Goal: Navigation & Orientation: Understand site structure

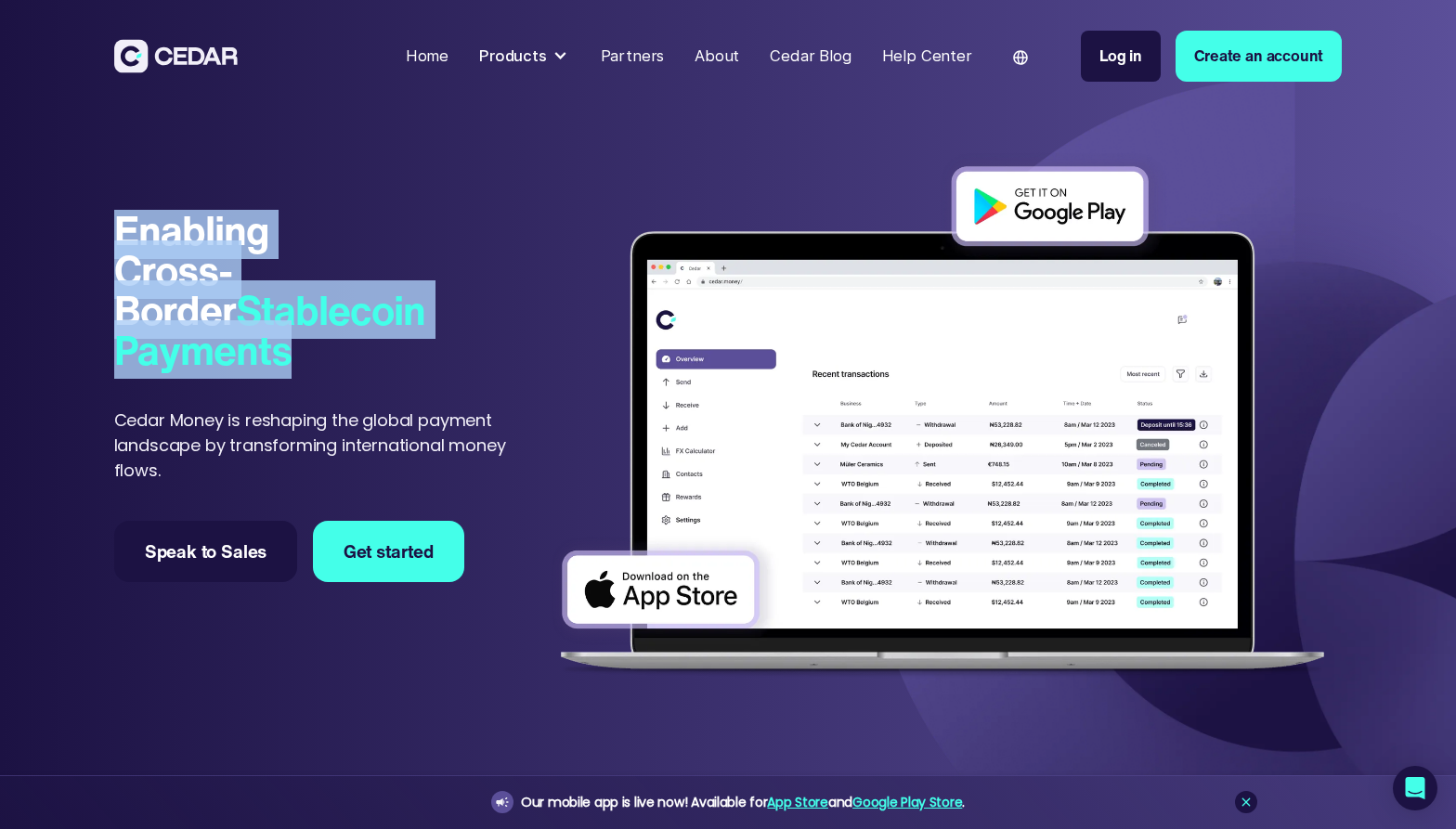
drag, startPoint x: 310, startPoint y: 368, endPoint x: 124, endPoint y: 219, distance: 238.3
click at [124, 219] on div "Enabling Cross-Border Stablecoin Payments Enabling Cross-Border Stablecoin Paym…" at bounding box center [329, 346] width 429 height 273
click at [547, 52] on div "Products" at bounding box center [513, 56] width 67 height 23
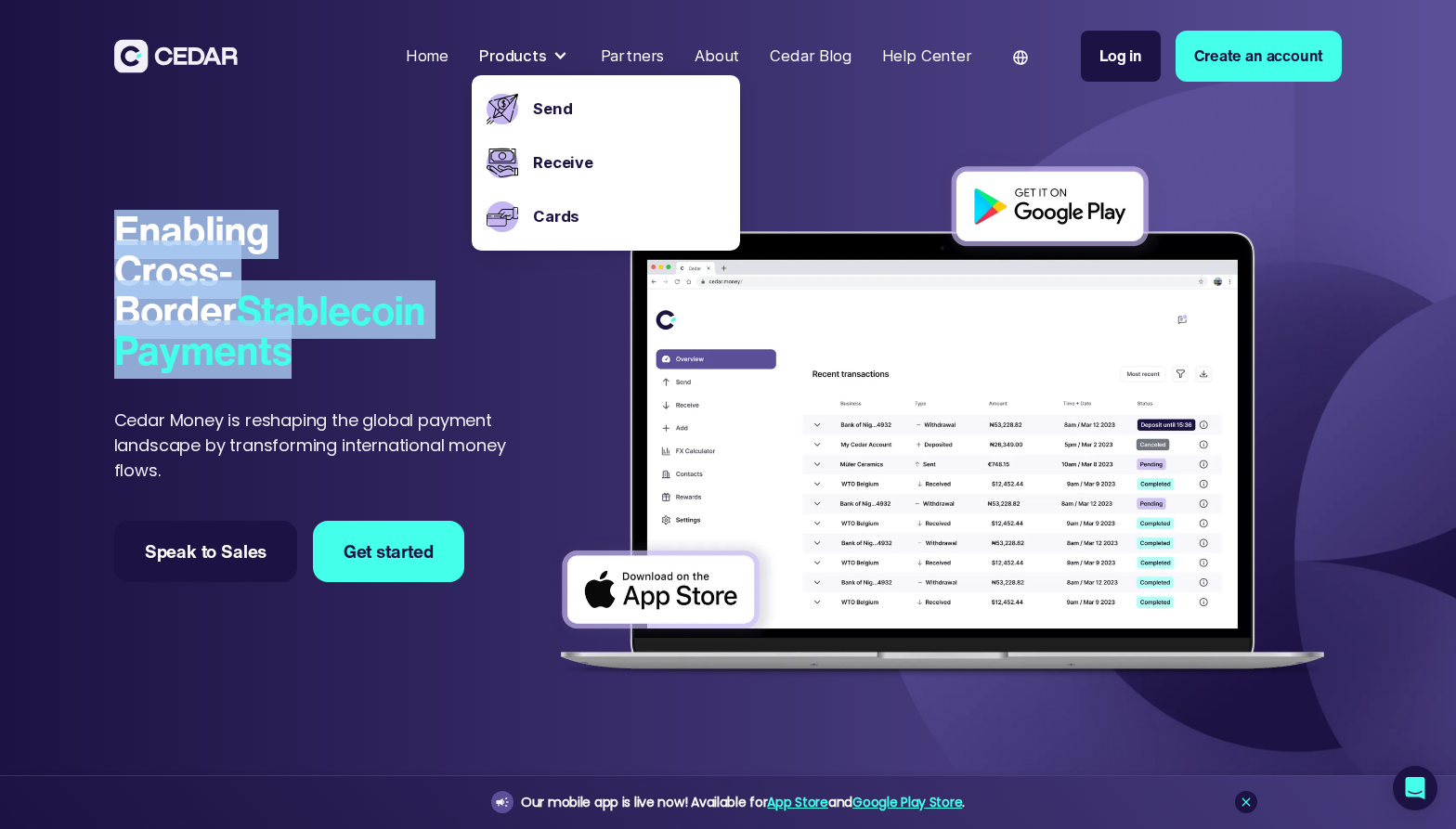
click at [448, 52] on div "Home" at bounding box center [427, 56] width 42 height 23
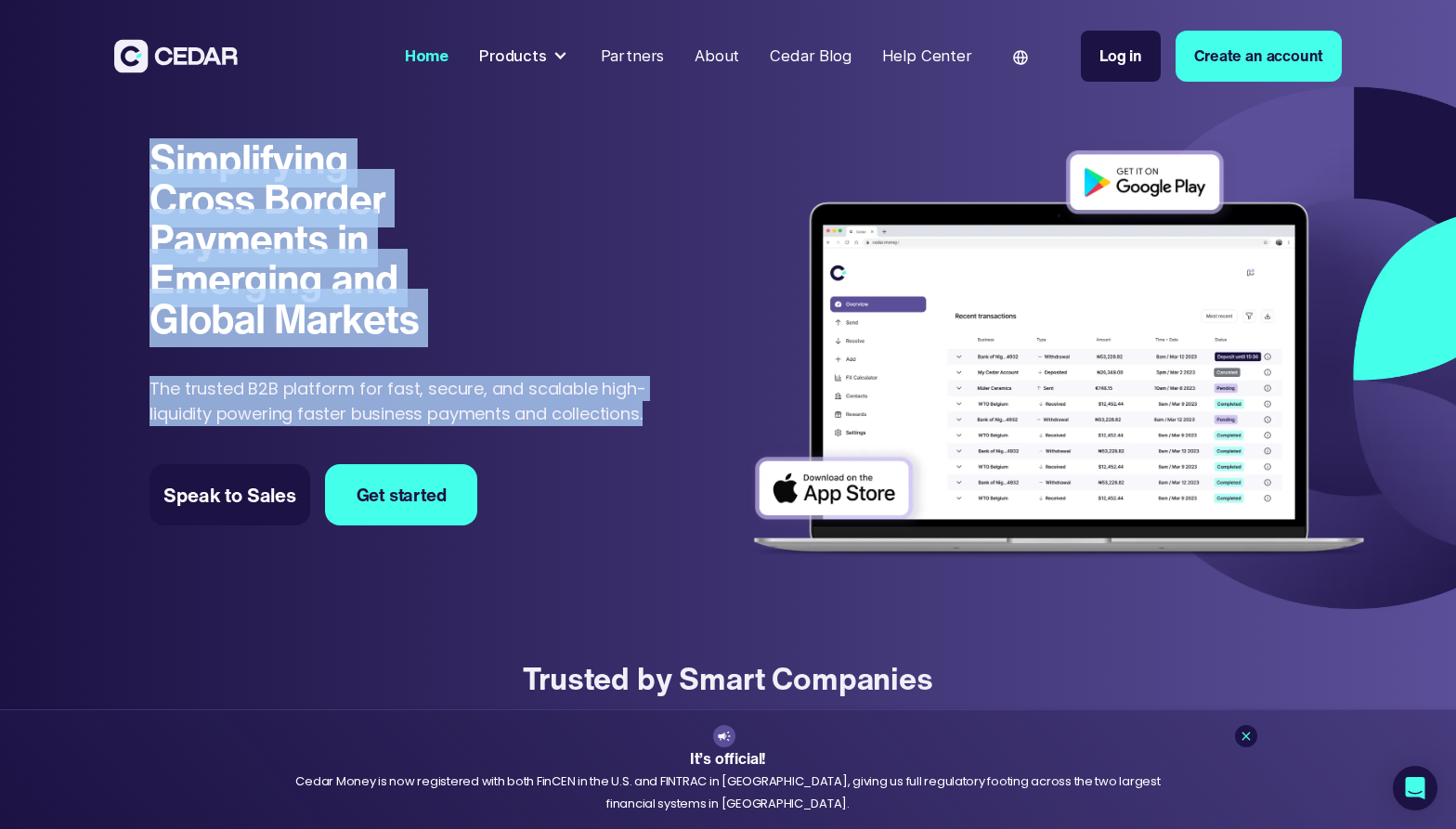
drag, startPoint x: 655, startPoint y: 429, endPoint x: 129, endPoint y: 152, distance: 594.5
click at [129, 152] on div "Simplifying Cross Border Payments in Emerging and Global Markets Simplifying Cr…" at bounding box center [728, 347] width 1456 height 541
copy div "Simplifying Cross Border Payments in Emerging and Global Markets Simplifying Cr…"
click at [565, 57] on div at bounding box center [561, 56] width 15 height 15
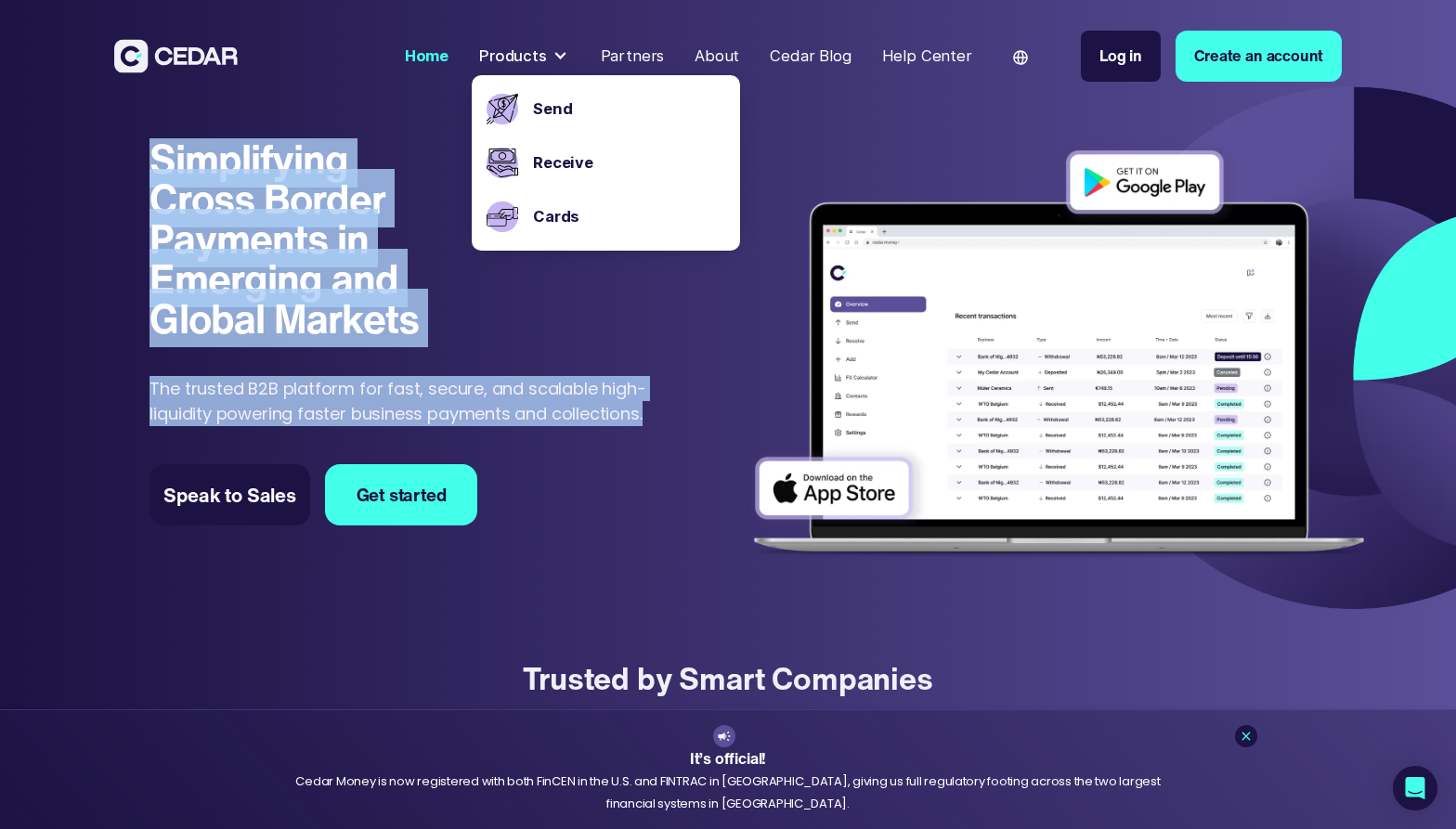
click at [652, 62] on div "Partners" at bounding box center [633, 56] width 64 height 23
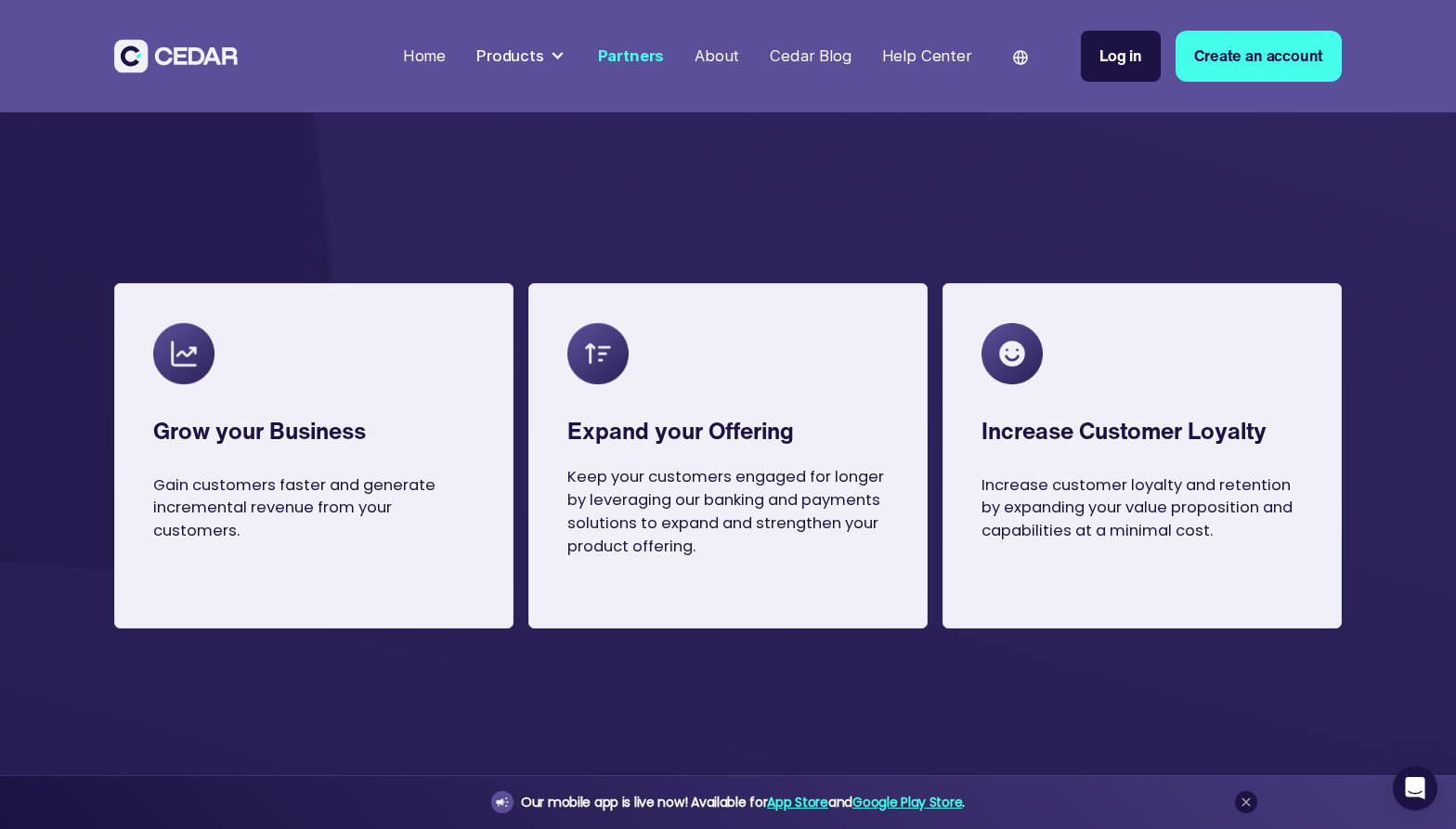
scroll to position [1935, 0]
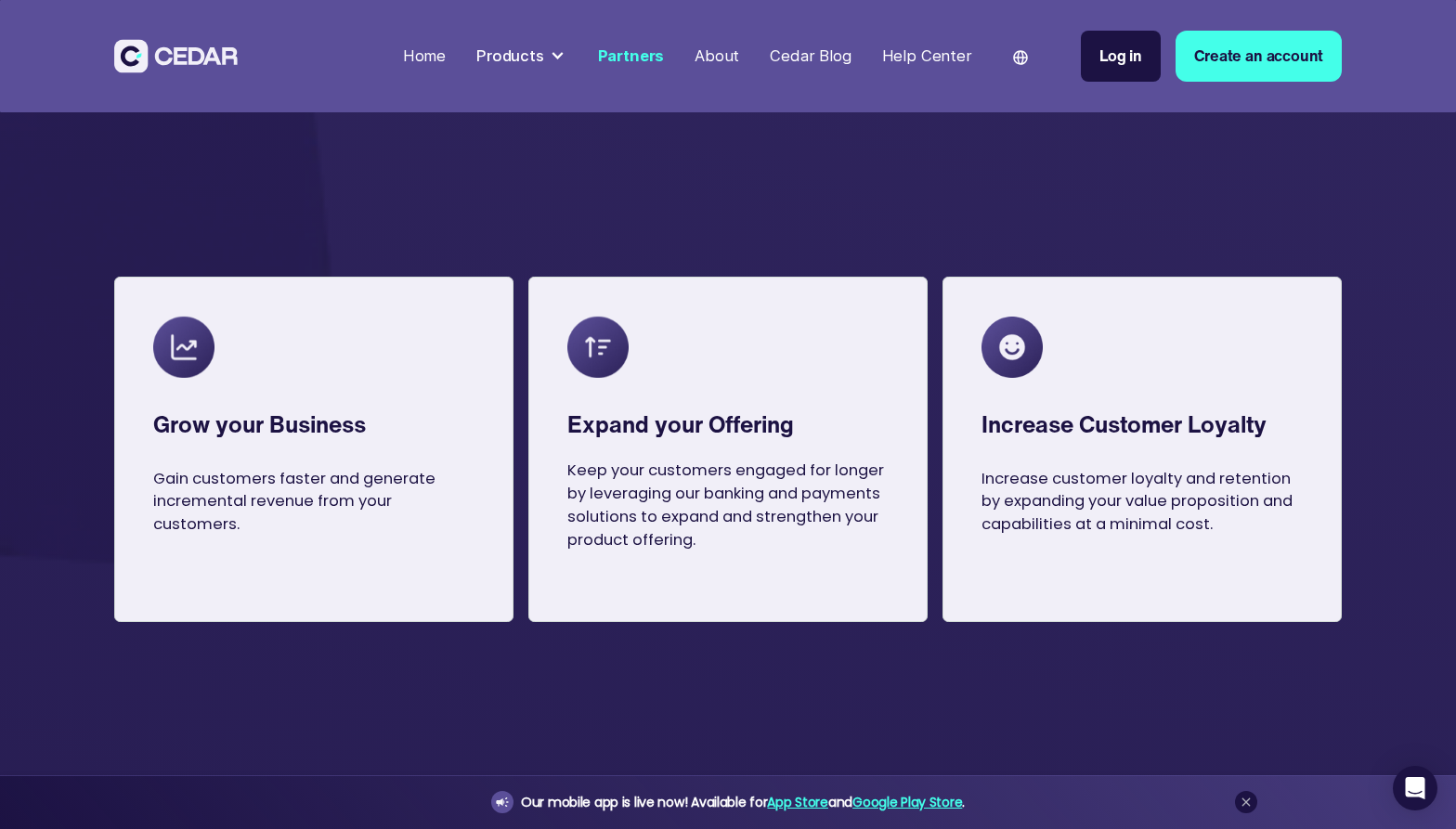
click at [719, 58] on div "About" at bounding box center [716, 56] width 44 height 23
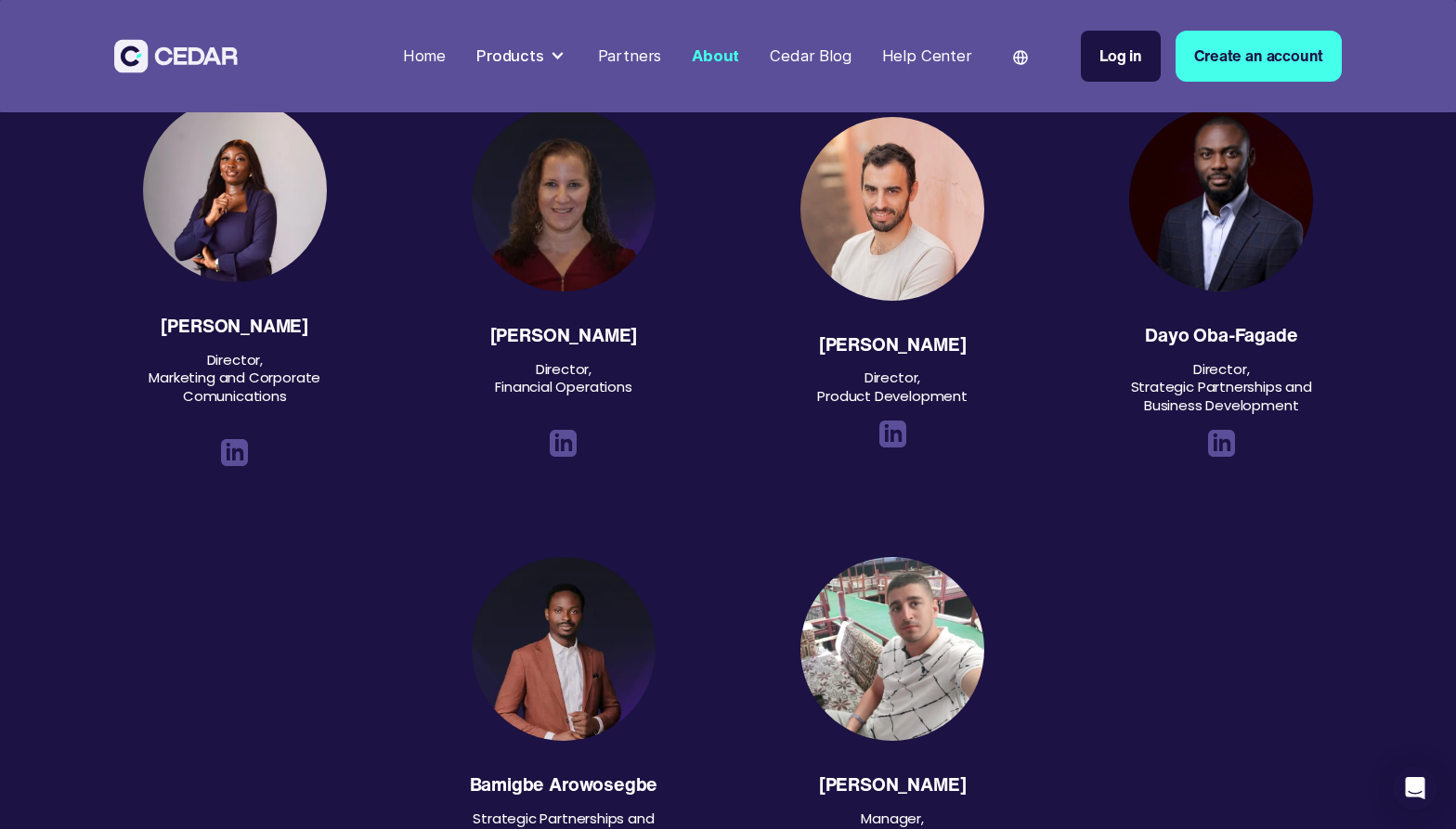
scroll to position [2018, 0]
